Goal: Obtain resource: Download file/media

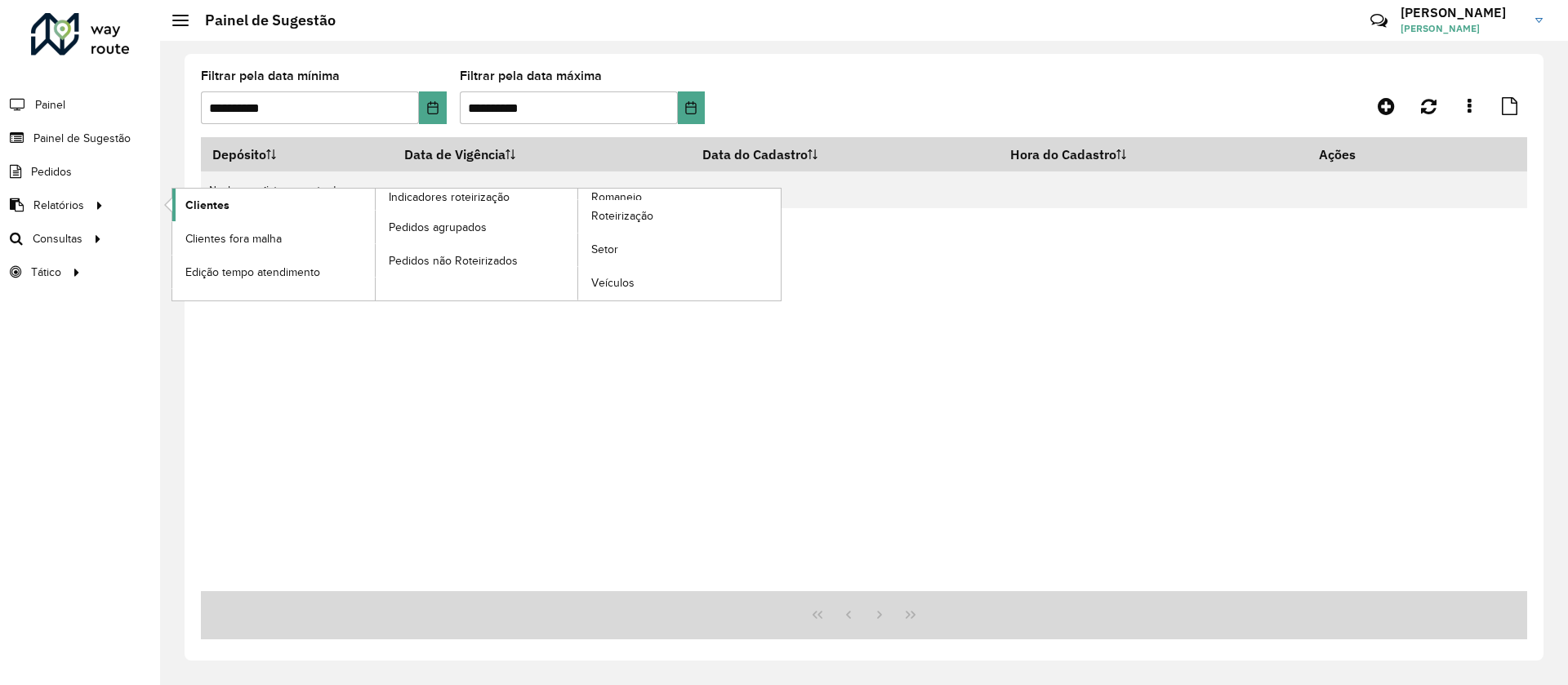
click at [192, 200] on span "Clientes" at bounding box center [207, 205] width 44 height 17
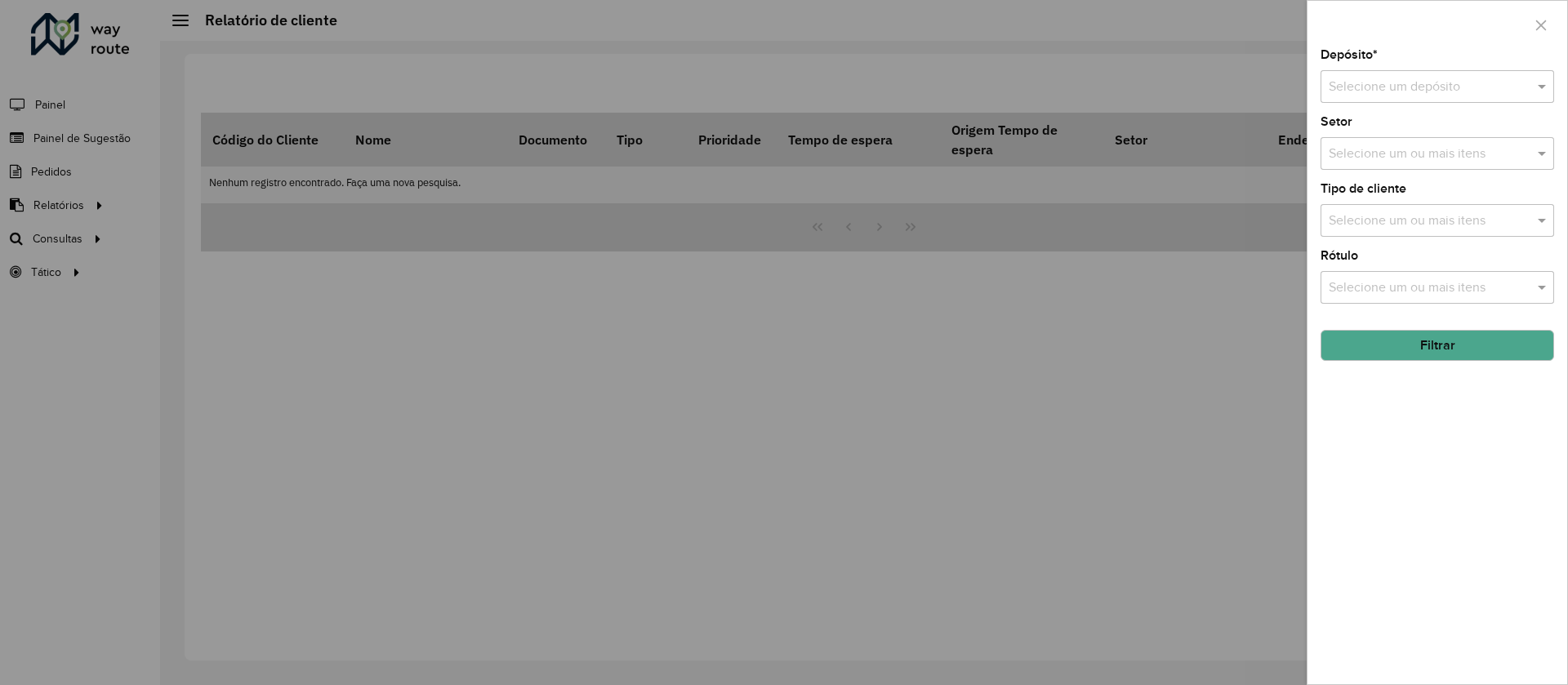
drag, startPoint x: 1449, startPoint y: 72, endPoint x: 1457, endPoint y: 85, distance: 15.3
click at [1454, 85] on div "Selecione um depósito" at bounding box center [1437, 86] width 233 height 33
click at [1411, 159] on span "CDD Viana ([GEOGRAPHIC_DATA])" at bounding box center [1429, 161] width 202 height 14
click at [1443, 354] on button "Filtrar" at bounding box center [1437, 345] width 233 height 31
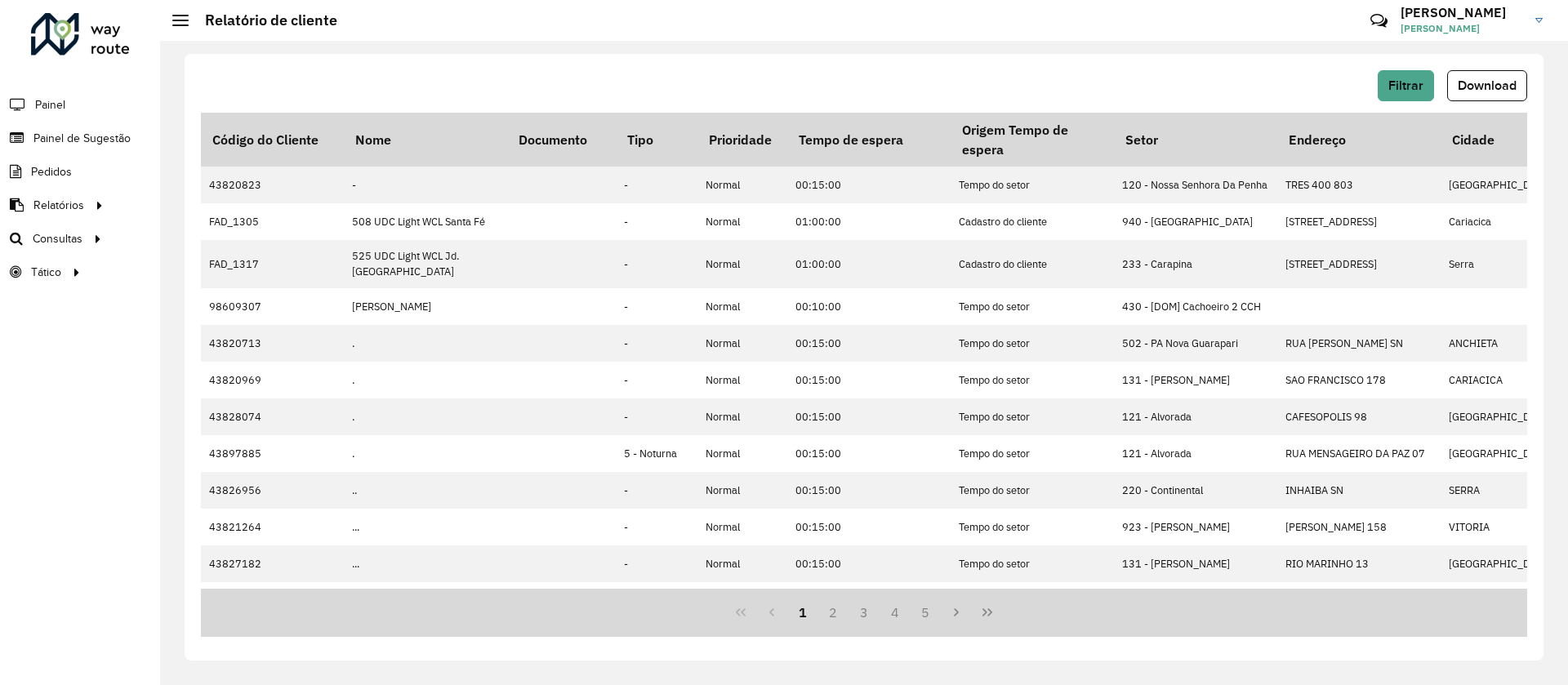
drag, startPoint x: 384, startPoint y: 589, endPoint x: 448, endPoint y: 590, distance: 64.0
click at [448, 590] on div "1 2 3 4 5" at bounding box center [863, 613] width 1326 height 48
drag, startPoint x: 441, startPoint y: 584, endPoint x: 463, endPoint y: 585, distance: 22.0
click at [463, 585] on div "Código do Cliente Nome Documento Tipo Prioridade Tempo de espera Origem Tempo d…" at bounding box center [863, 350] width 1326 height 476
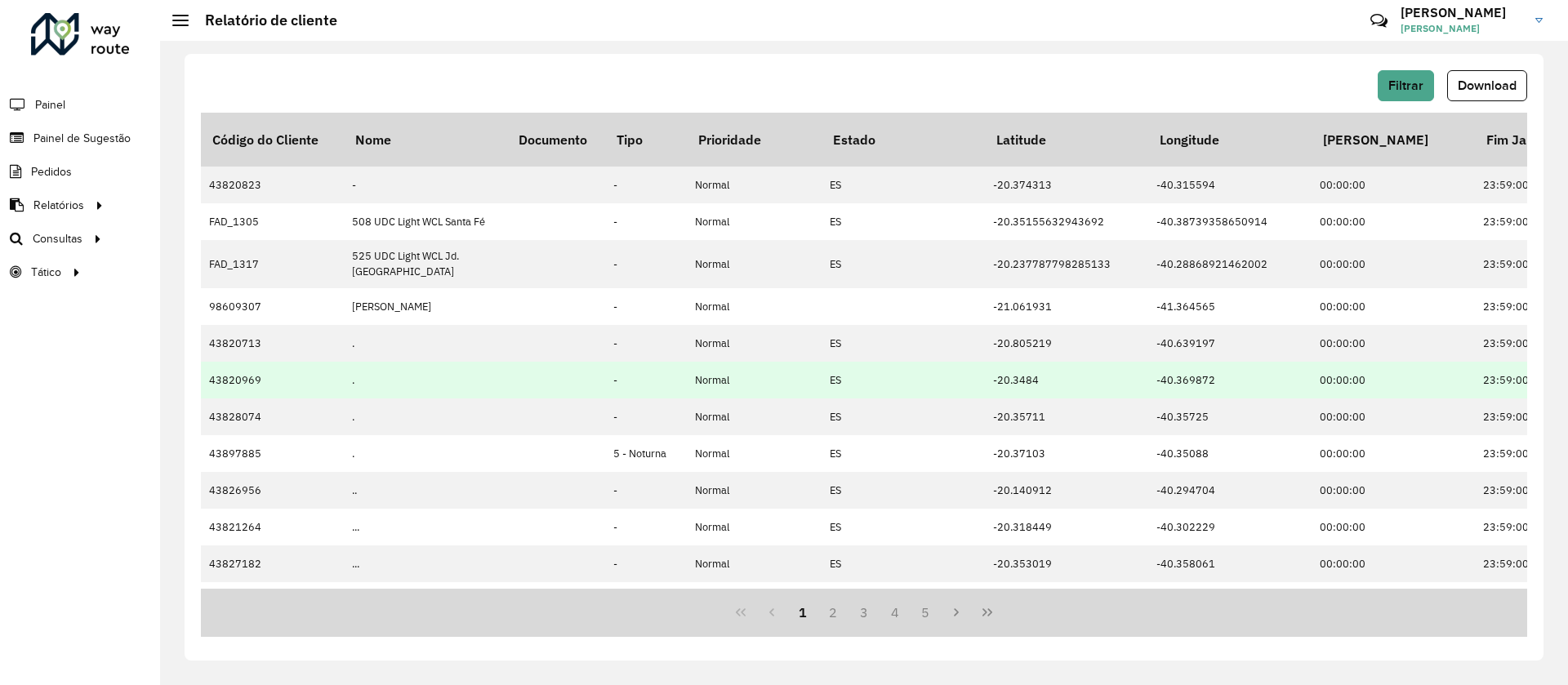
scroll to position [373, 783]
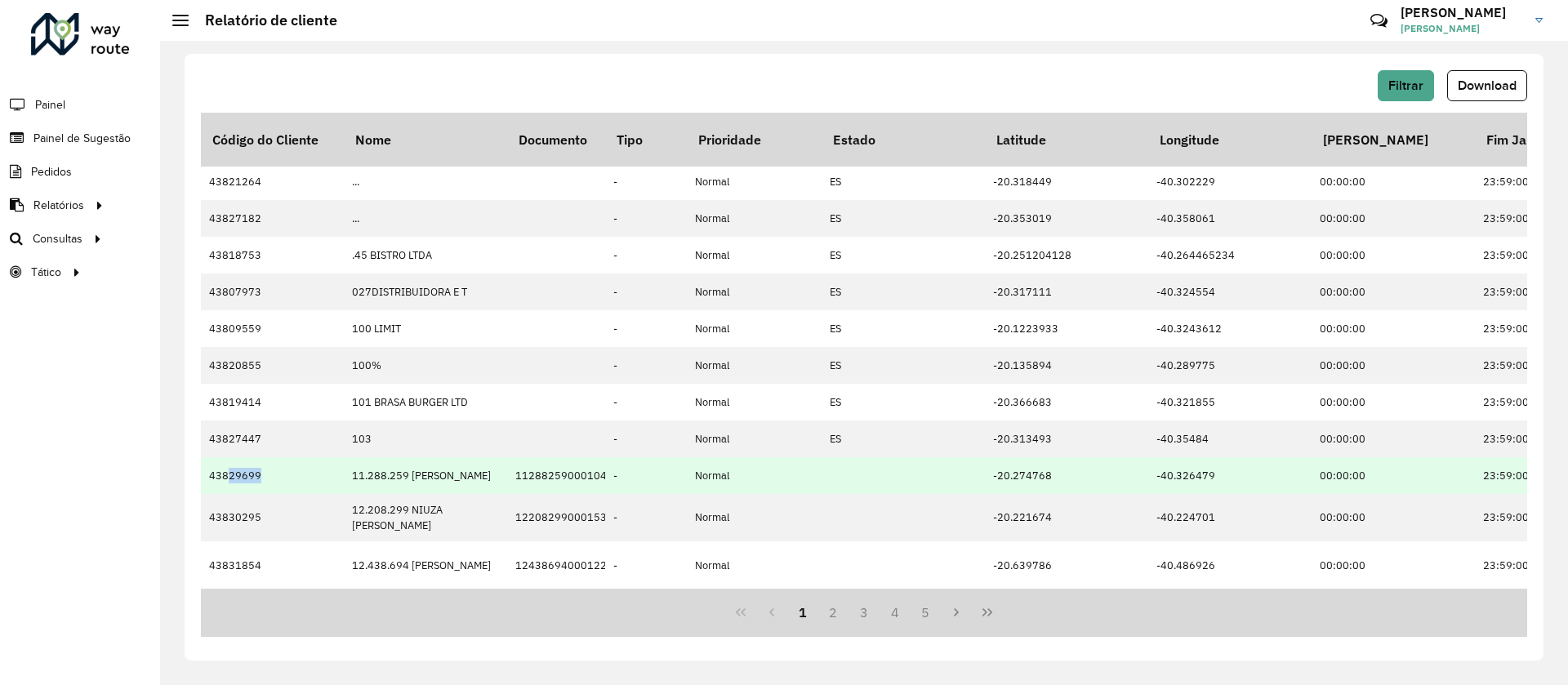
drag, startPoint x: 229, startPoint y: 470, endPoint x: 261, endPoint y: 471, distance: 32.0
click at [261, 471] on td "43829699" at bounding box center [272, 476] width 143 height 37
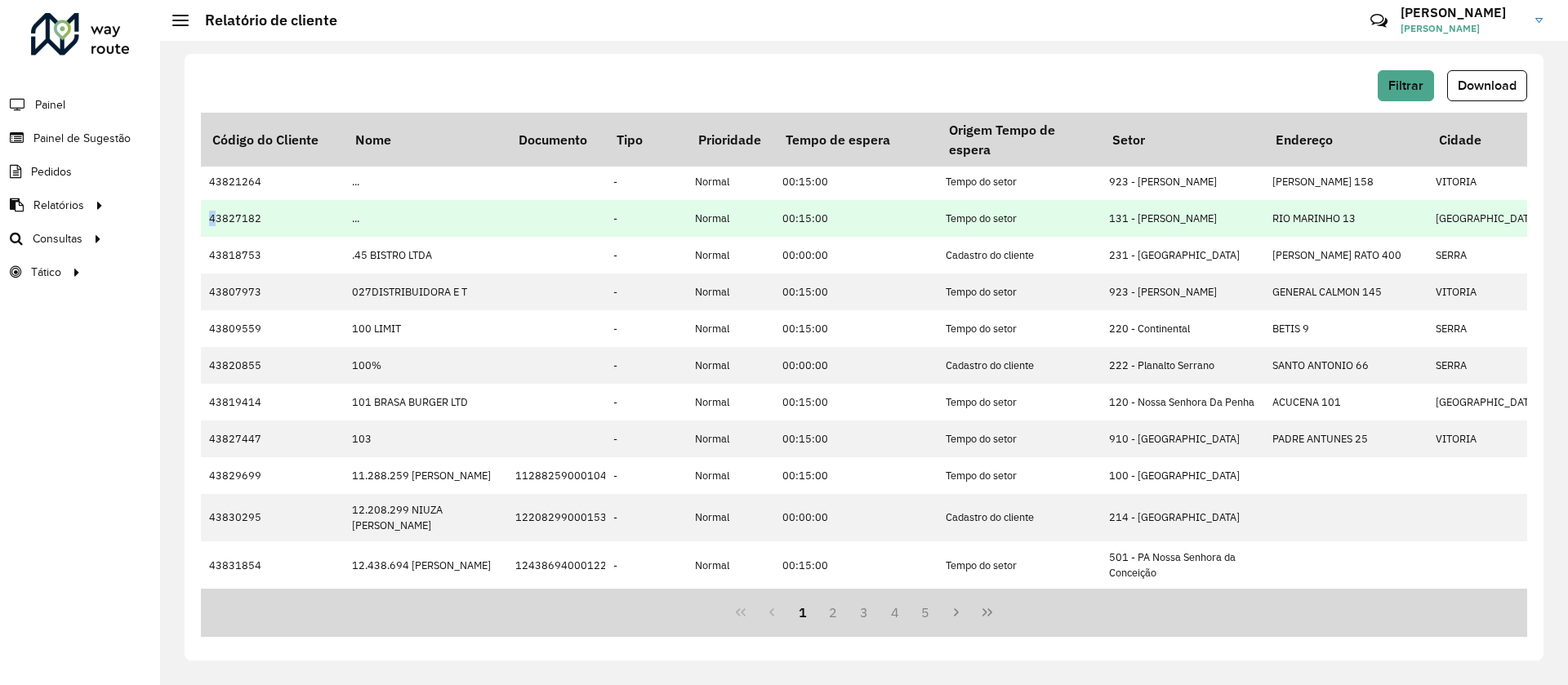
scroll to position [373, 0]
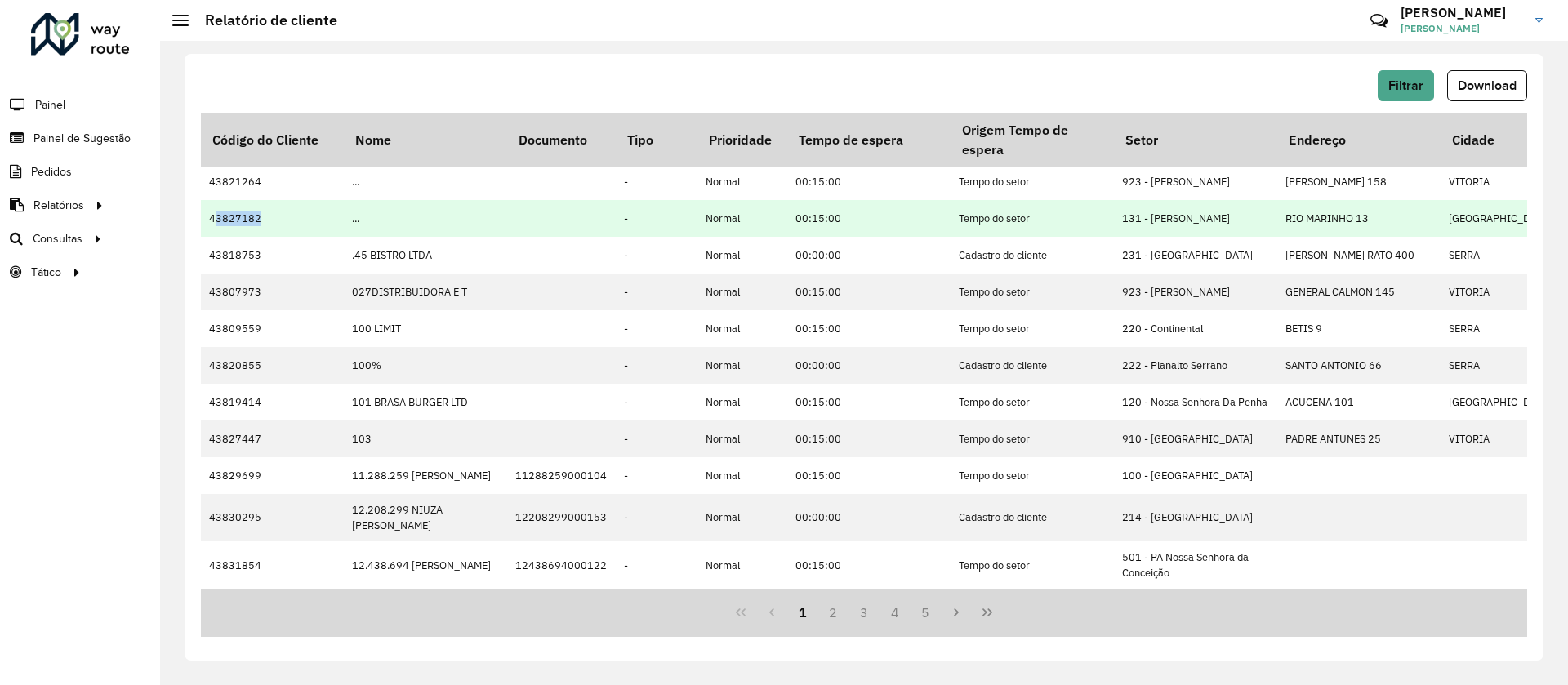
drag, startPoint x: 199, startPoint y: 186, endPoint x: 280, endPoint y: 187, distance: 81.0
click at [280, 187] on div "Filtrar Download Código do Cliente Nome Documento Tipo Prioridade Tempo de espe…" at bounding box center [864, 357] width 1359 height 607
click at [231, 200] on td "43827182" at bounding box center [272, 218] width 143 height 37
drag, startPoint x: 227, startPoint y: 192, endPoint x: 266, endPoint y: 190, distance: 39.1
click at [266, 200] on td "43827182" at bounding box center [272, 218] width 143 height 37
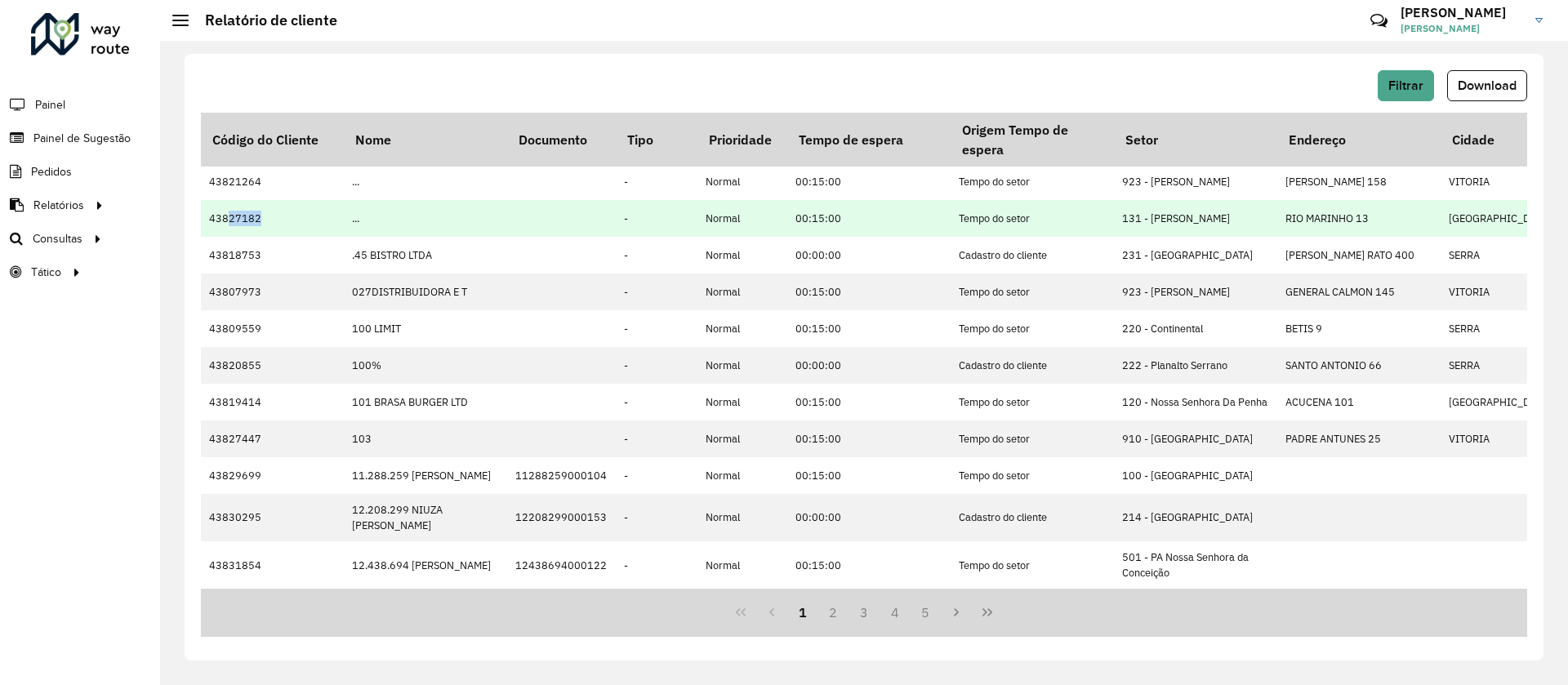
click at [266, 200] on td "43827182" at bounding box center [272, 218] width 143 height 37
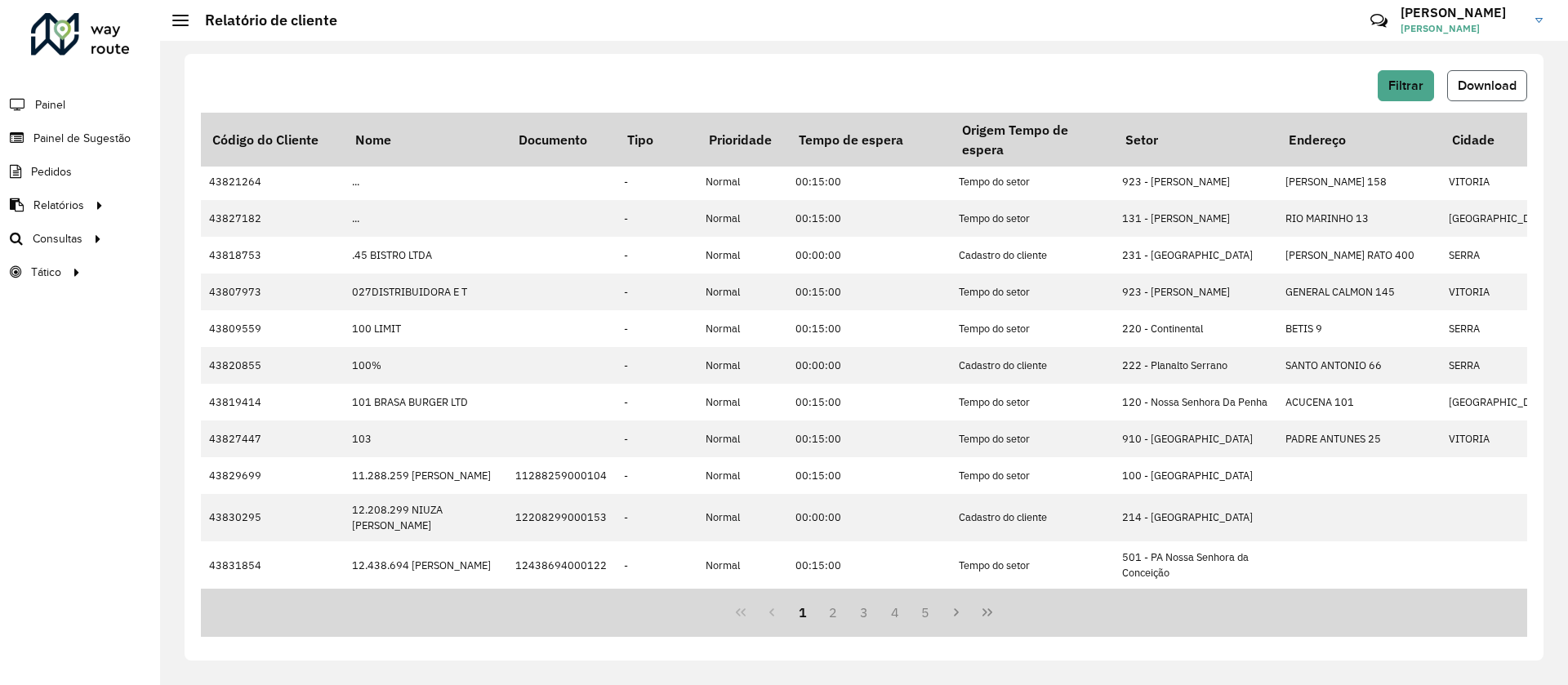
click at [1497, 80] on span "Download" at bounding box center [1487, 85] width 59 height 14
